Goal: Find specific page/section

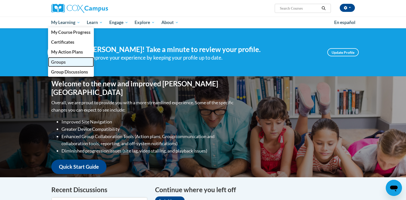
click at [61, 61] on span "Groups" at bounding box center [58, 61] width 15 height 5
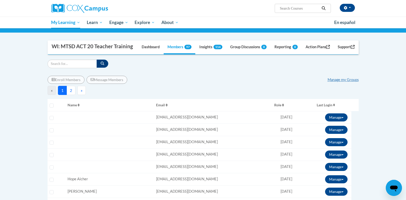
scroll to position [46, 0]
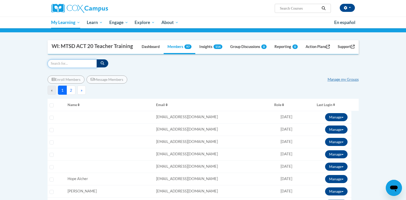
click at [73, 68] on input "Search" at bounding box center [72, 63] width 49 height 9
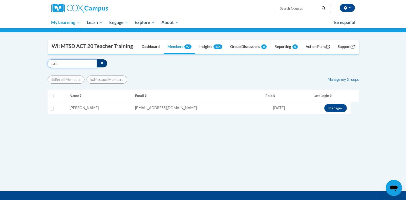
drag, startPoint x: 62, startPoint y: 75, endPoint x: 39, endPoint y: 75, distance: 23.0
click at [39, 75] on body "[PERSON_NAME] ([GEOGRAPHIC_DATA]/[GEOGRAPHIC_DATA] UTC-05:00) My Profile Inbox …" at bounding box center [203, 117] width 406 height 327
drag, startPoint x: 60, startPoint y: 76, endPoint x: 41, endPoint y: 75, distance: 19.0
click at [41, 75] on body "[PERSON_NAME] ([GEOGRAPHIC_DATA]/[GEOGRAPHIC_DATA] UTC-05:00) My Profile Inbox …" at bounding box center [203, 117] width 406 height 327
type input "t"
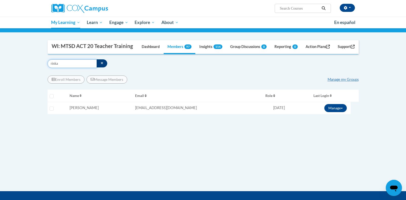
drag, startPoint x: 67, startPoint y: 76, endPoint x: 47, endPoint y: 77, distance: 20.2
click at [47, 77] on div "Supervisor Modal Window WI: MTSD ACT 20 Teacher Training Dashboard Members 97 I…" at bounding box center [203, 100] width 319 height 121
type input "h"
drag, startPoint x: 63, startPoint y: 76, endPoint x: 36, endPoint y: 76, distance: 26.6
click at [36, 76] on body "[PERSON_NAME] ([GEOGRAPHIC_DATA]/[GEOGRAPHIC_DATA] UTC-05:00) My Profile Inbox …" at bounding box center [203, 117] width 406 height 327
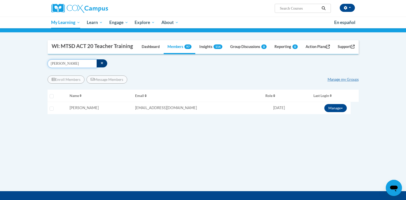
type input "[PERSON_NAME]"
